Goal: Task Accomplishment & Management: Use online tool/utility

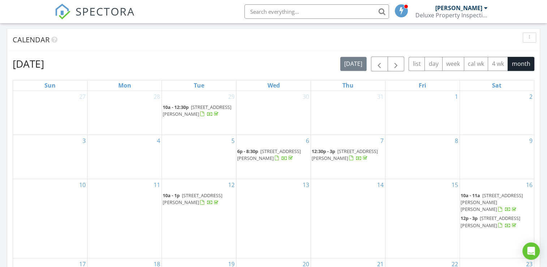
scroll to position [362, 0]
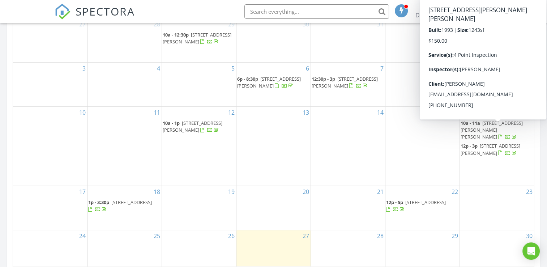
click at [488, 128] on span "[STREET_ADDRESS][PERSON_NAME][PERSON_NAME]" at bounding box center [492, 130] width 62 height 20
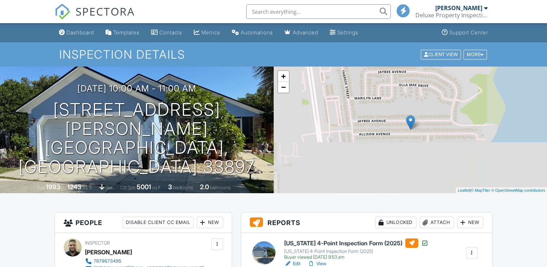
click at [469, 249] on div at bounding box center [471, 252] width 7 height 7
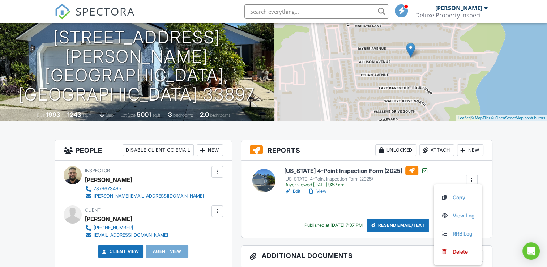
drag, startPoint x: 373, startPoint y: 205, endPoint x: 358, endPoint y: 201, distance: 15.2
click at [373, 205] on div "[US_STATE] 4-Point Inspection Form (2025) [US_STATE] 4-Point Inspection Form (2…" at bounding box center [366, 199] width 251 height 77
click at [325, 191] on link "View" at bounding box center [317, 191] width 19 height 7
